Goal: Transaction & Acquisition: Purchase product/service

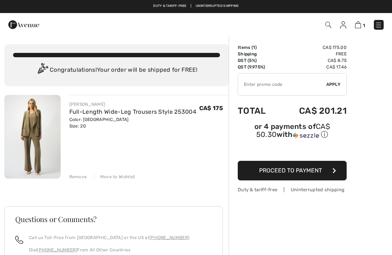
click at [80, 172] on div "Remove Move to Wishlist" at bounding box center [149, 176] width 160 height 8
click at [80, 171] on div "JOSEPH RIBKOFF Full-Length Wide-Leg Trousers Style 253004 Color: Java Size: 20 …" at bounding box center [149, 137] width 160 height 85
click at [83, 177] on div "Remove" at bounding box center [78, 177] width 18 height 7
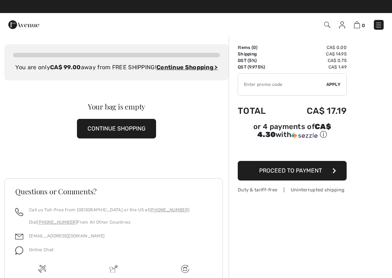
click at [379, 22] on img at bounding box center [378, 24] width 7 height 7
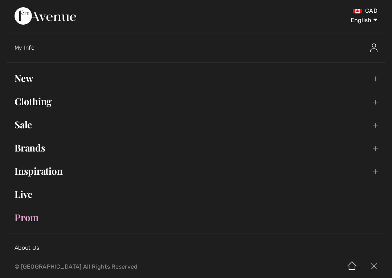
click at [50, 106] on link "Clothing Toggle submenu" at bounding box center [195, 102] width 377 height 16
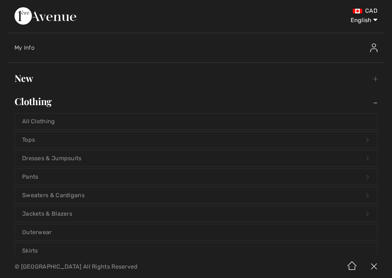
click at [31, 175] on link "Pants Open submenu" at bounding box center [196, 177] width 362 height 16
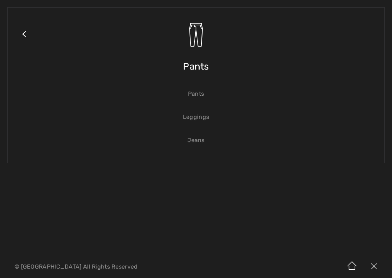
click at [197, 136] on link "Jeans" at bounding box center [196, 140] width 362 height 16
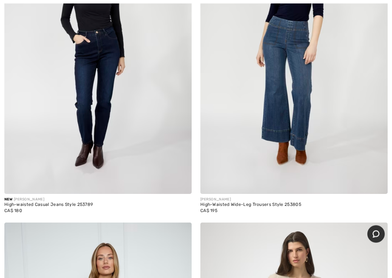
scroll to position [1105, 0]
click at [291, 38] on img at bounding box center [293, 53] width 187 height 281
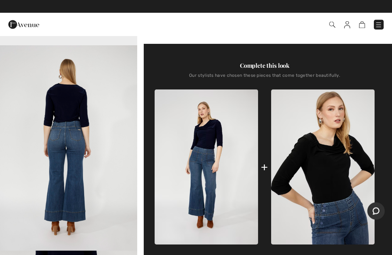
scroll to position [227, 0]
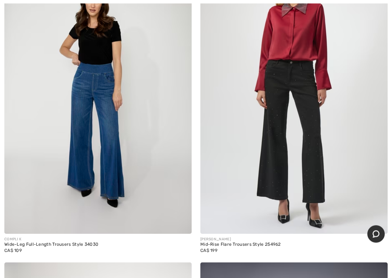
scroll to position [2377, 0]
click at [107, 91] on img at bounding box center [97, 93] width 187 height 281
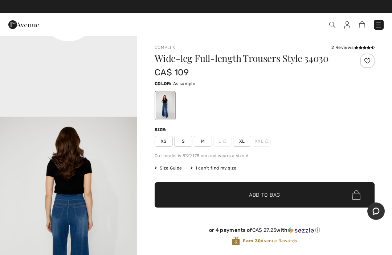
click at [251, 214] on div "Wide-leg Full-length Trousers Style 34030 CA$ 109 Color: As sample Size: XS S M…" at bounding box center [265, 156] width 220 height 204
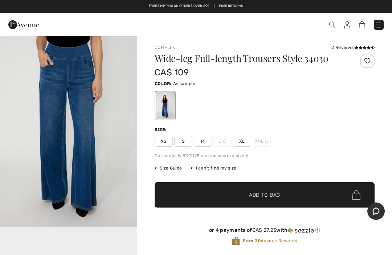
scroll to position [200, 0]
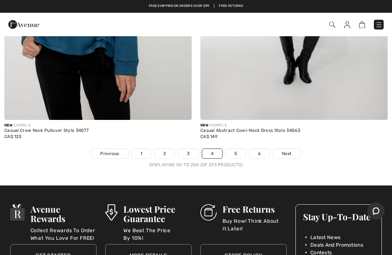
scroll to position [8030, 0]
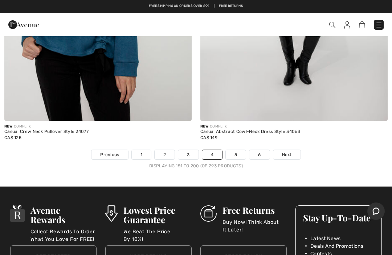
click at [240, 150] on link "5" at bounding box center [236, 154] width 20 height 9
click at [241, 150] on link "5" at bounding box center [236, 154] width 20 height 9
click at [244, 150] on link "5" at bounding box center [236, 154] width 20 height 9
click at [240, 150] on link "5" at bounding box center [236, 154] width 20 height 9
click at [242, 150] on link "5" at bounding box center [236, 154] width 20 height 9
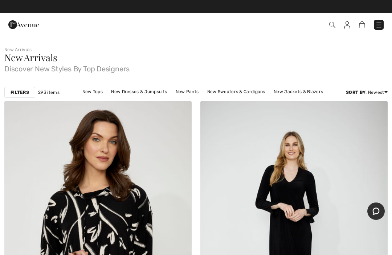
click at [380, 24] on img at bounding box center [378, 24] width 7 height 7
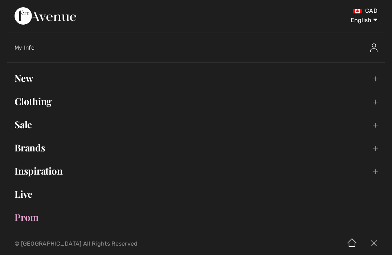
click at [49, 102] on link "Clothing Toggle submenu" at bounding box center [195, 102] width 377 height 16
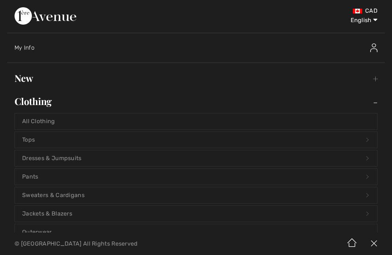
click at [41, 177] on link "Pants Open submenu" at bounding box center [196, 177] width 362 height 16
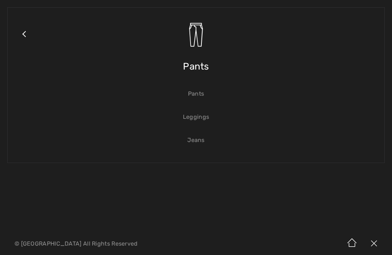
click at [202, 141] on link "Jeans" at bounding box center [196, 140] width 362 height 16
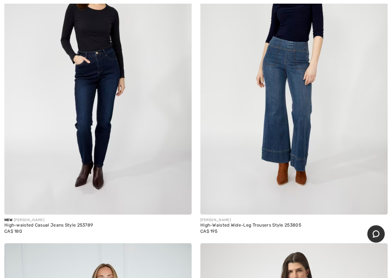
scroll to position [1085, 0]
click at [285, 151] on img at bounding box center [293, 74] width 187 height 281
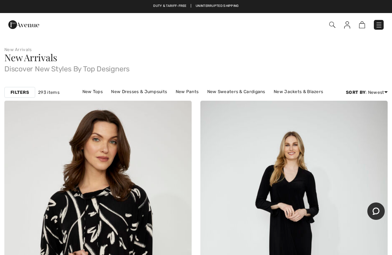
click at [379, 24] on img at bounding box center [378, 24] width 7 height 7
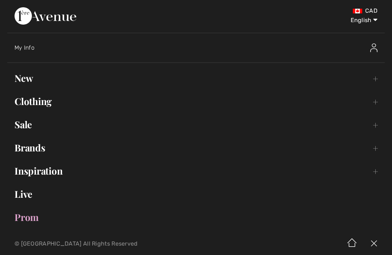
click at [45, 103] on link "Clothing Toggle submenu" at bounding box center [195, 102] width 377 height 16
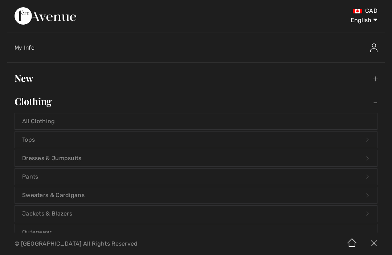
click at [37, 179] on link "Pants Open submenu" at bounding box center [196, 177] width 362 height 16
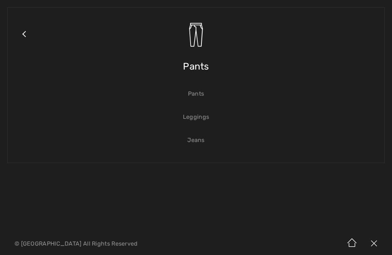
click at [204, 141] on link "Jeans" at bounding box center [196, 140] width 362 height 16
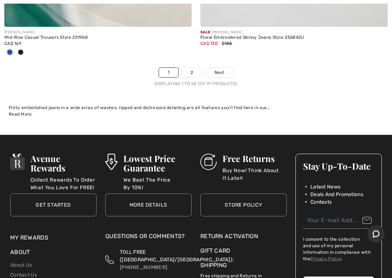
scroll to position [8090, 0]
click at [196, 68] on link "2" at bounding box center [192, 72] width 20 height 9
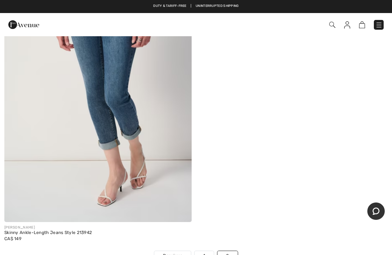
scroll to position [6592, 0]
